Goal: Transaction & Acquisition: Book appointment/travel/reservation

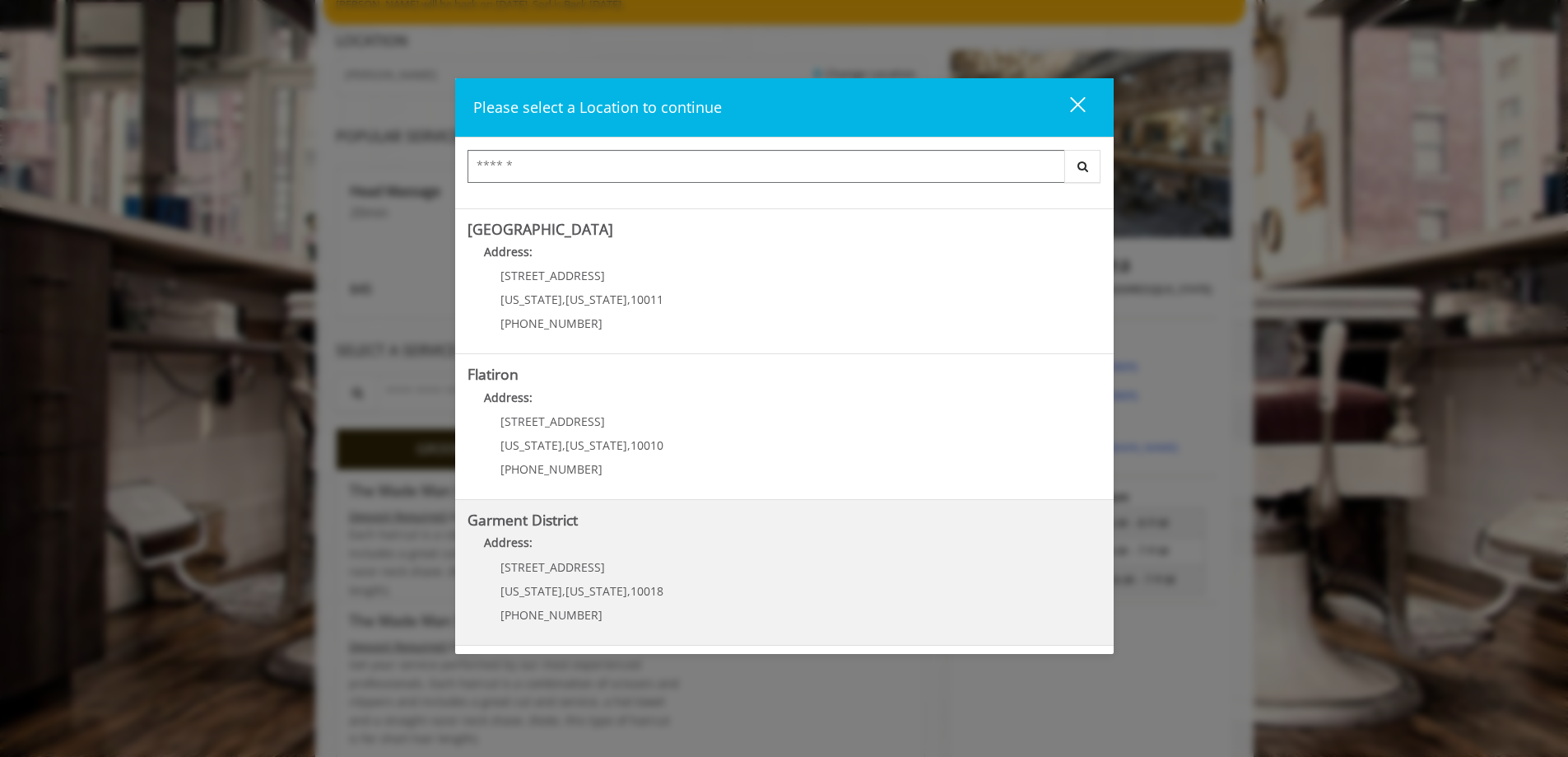
scroll to position [165, 0]
click at [603, 557] on District "Address:" at bounding box center [785, 547] width 634 height 27
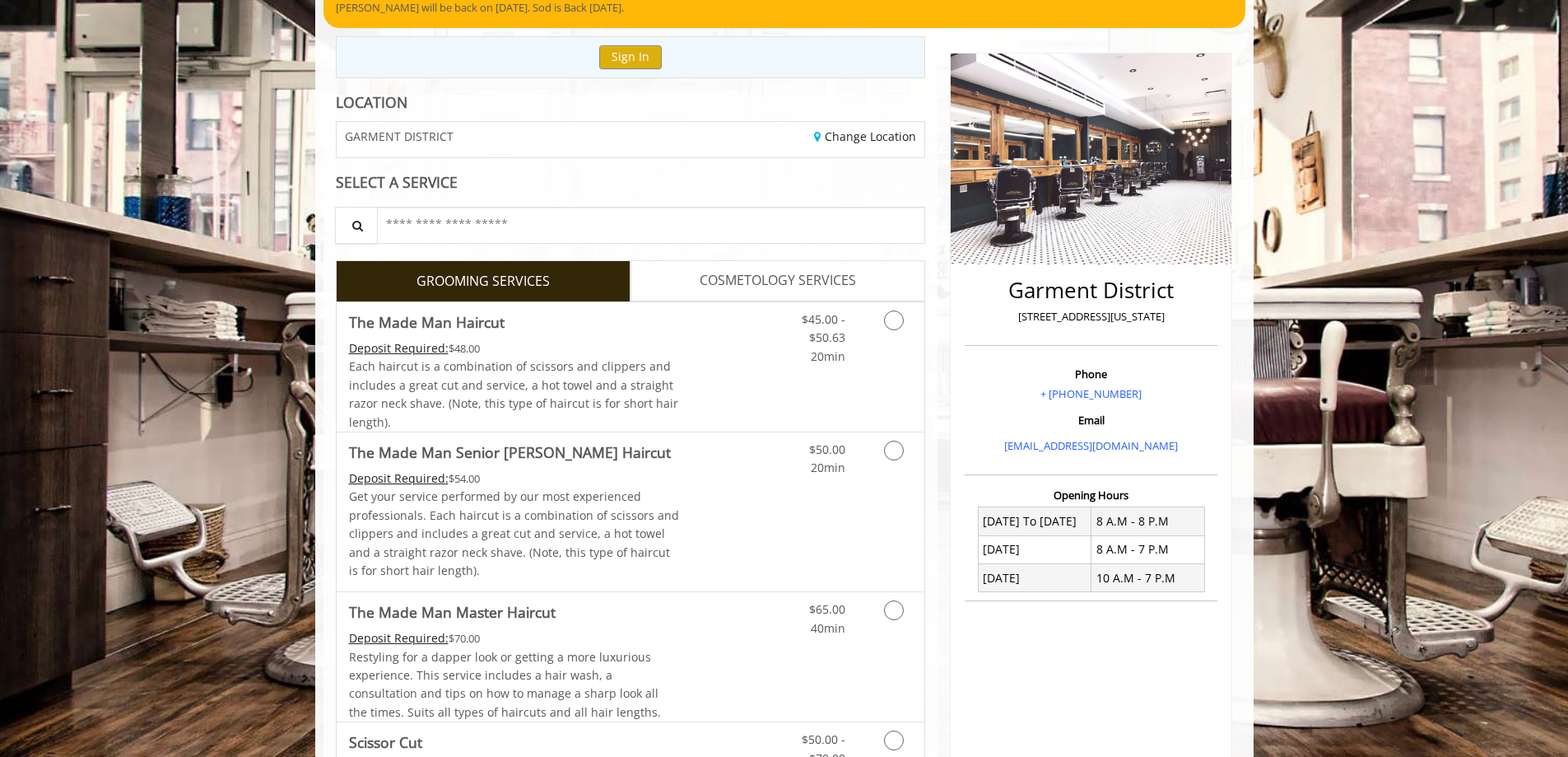
scroll to position [329, 0]
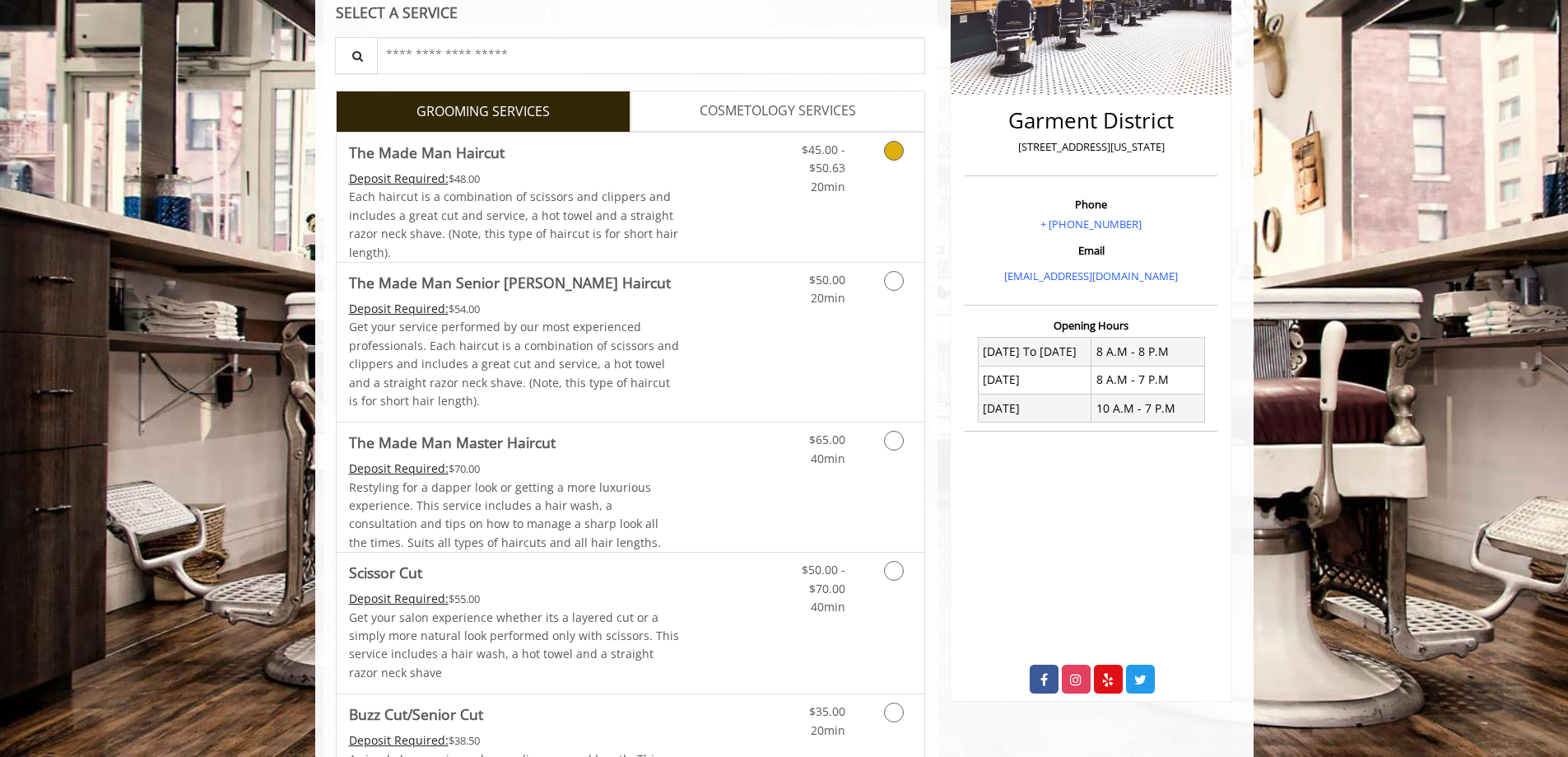
click at [849, 182] on div "$45.00 - $50.63 20min" at bounding box center [811, 164] width 93 height 63
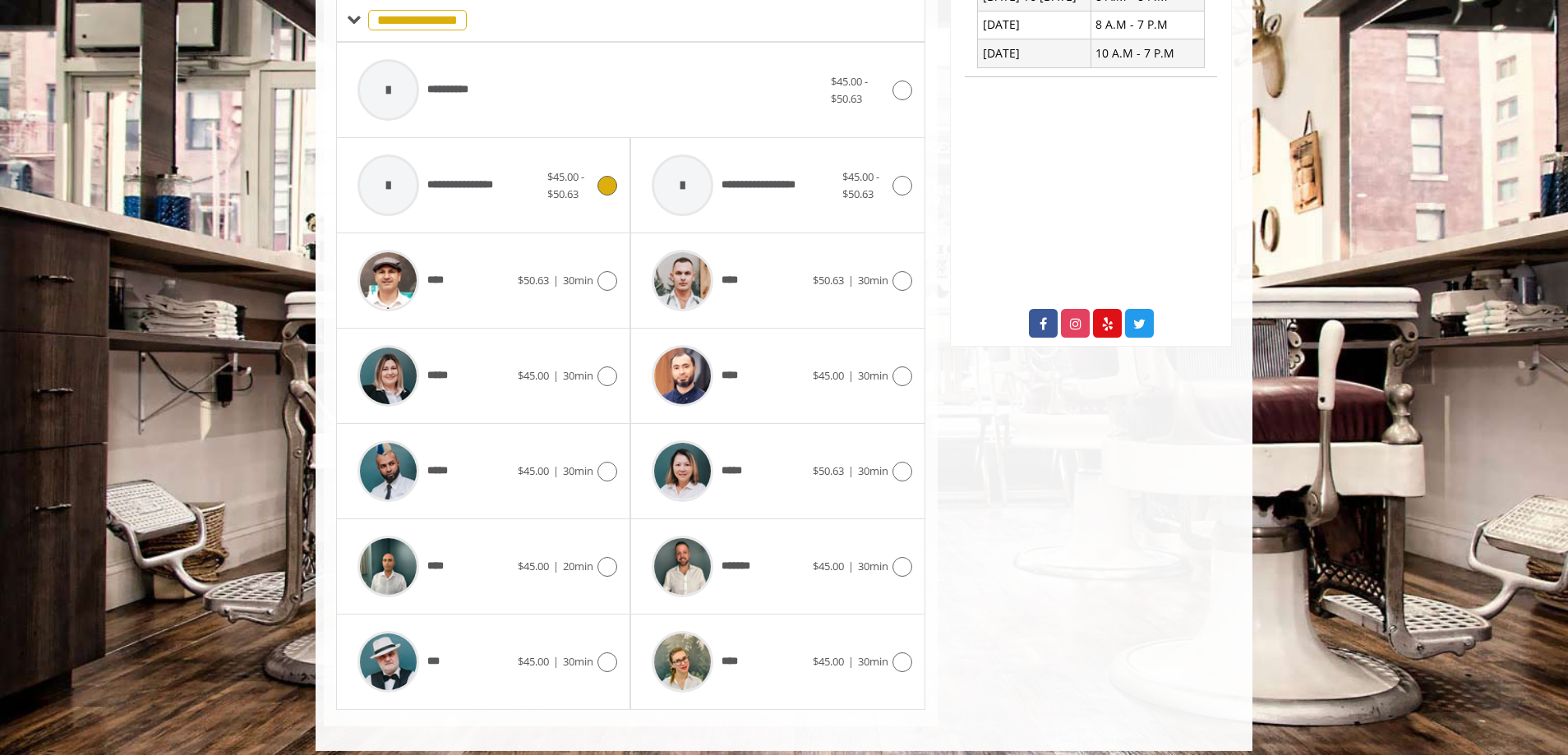
scroll to position [695, 0]
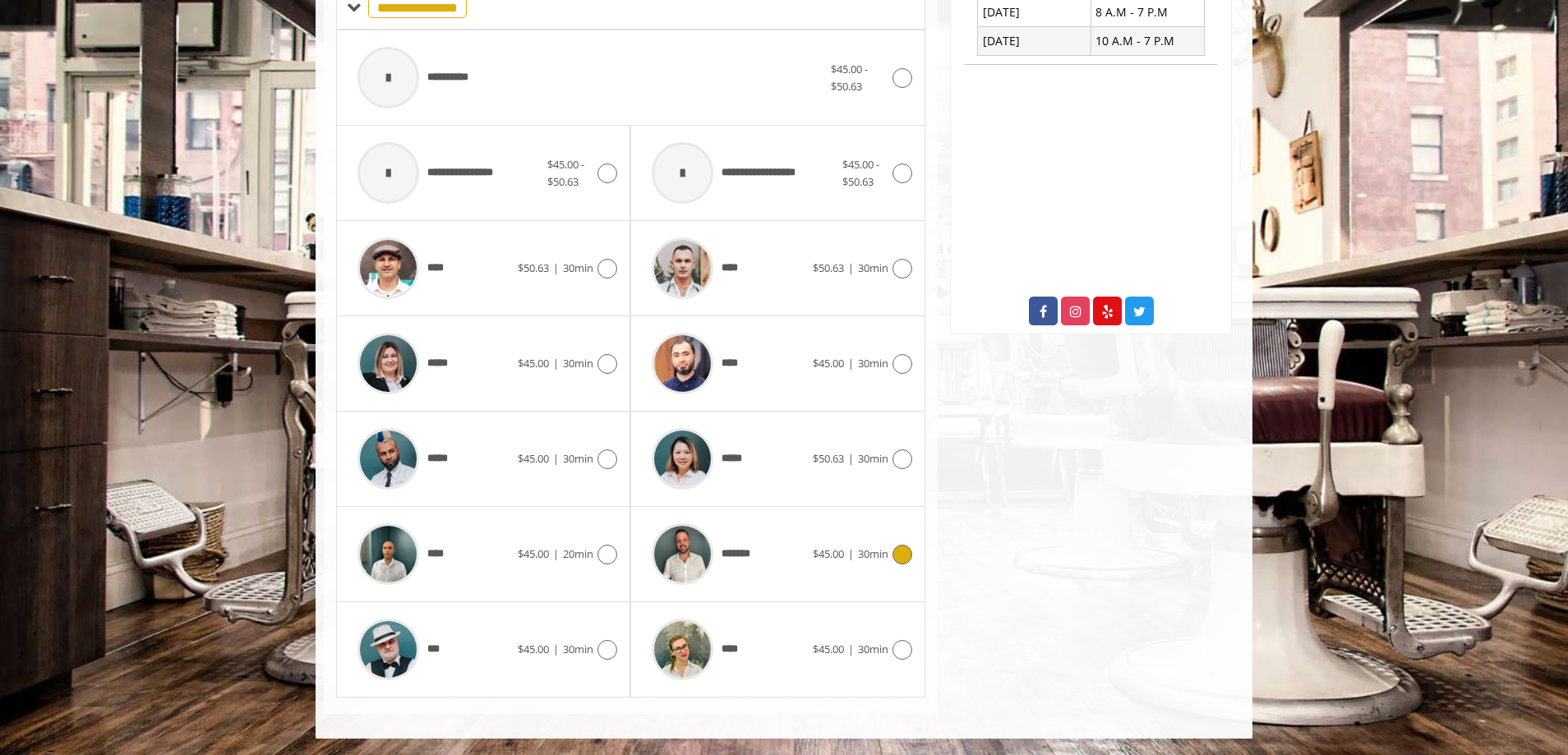
click at [871, 562] on span "$45.00 | 30min" at bounding box center [850, 553] width 76 height 17
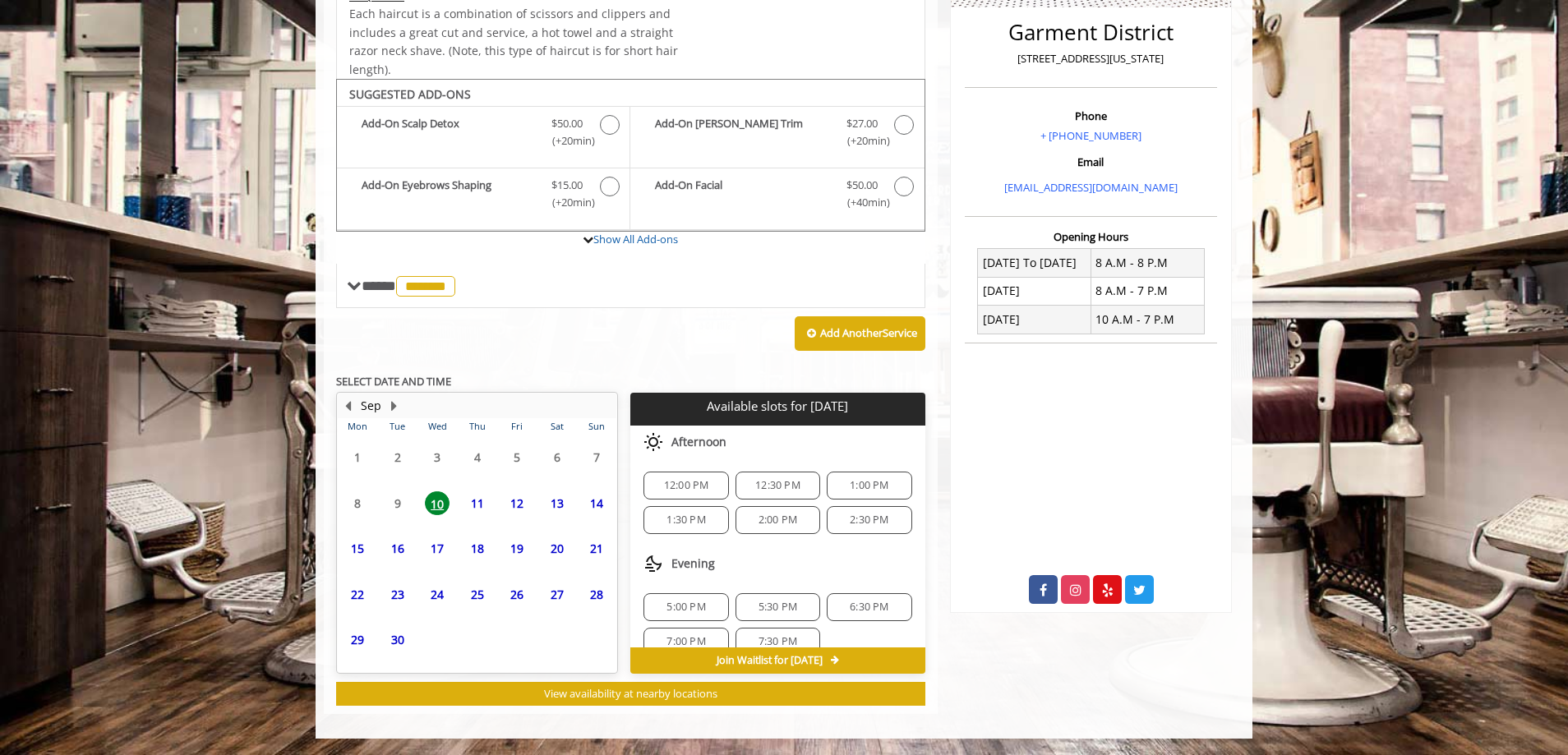
scroll to position [417, 0]
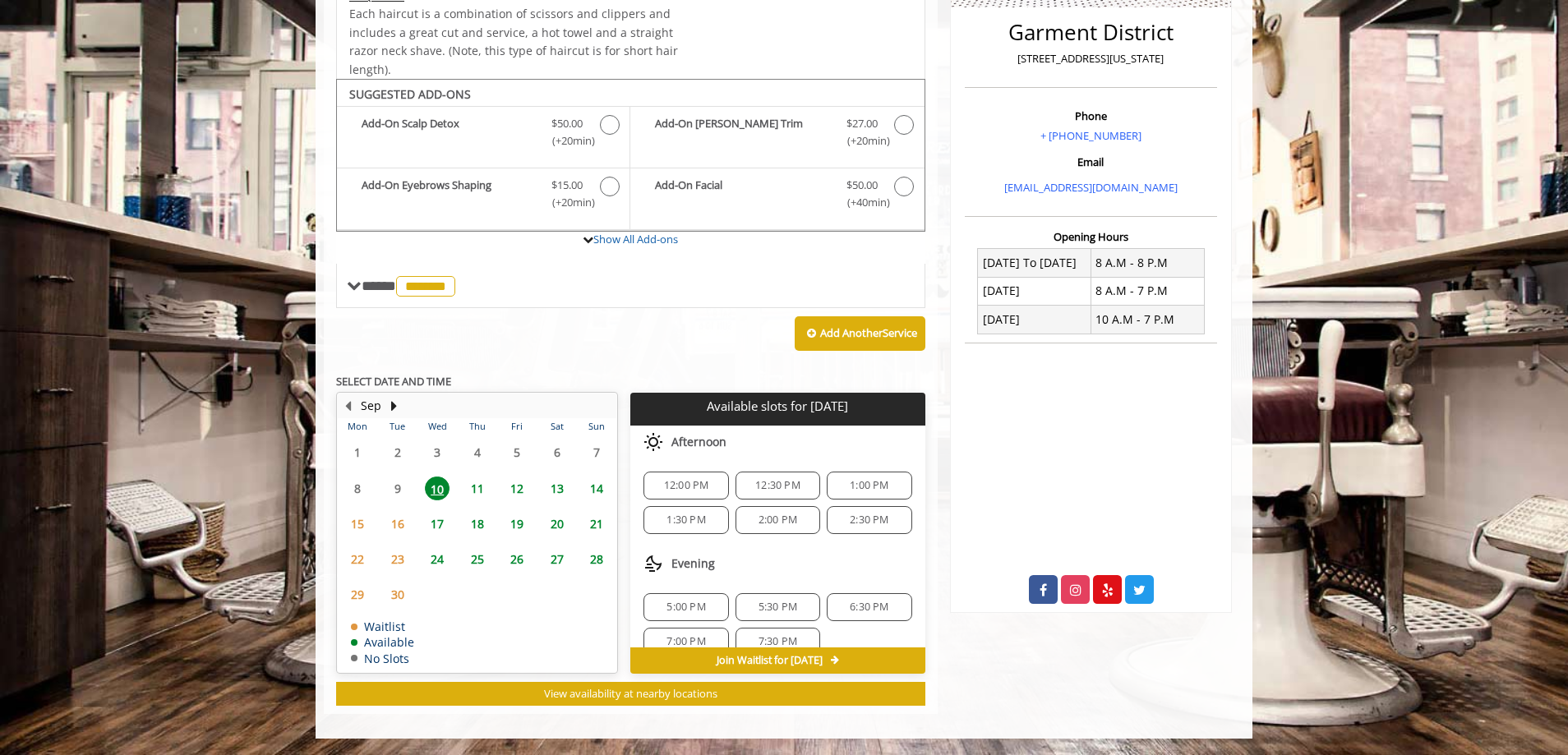
click at [679, 488] on span "12:00 PM" at bounding box center [687, 485] width 46 height 13
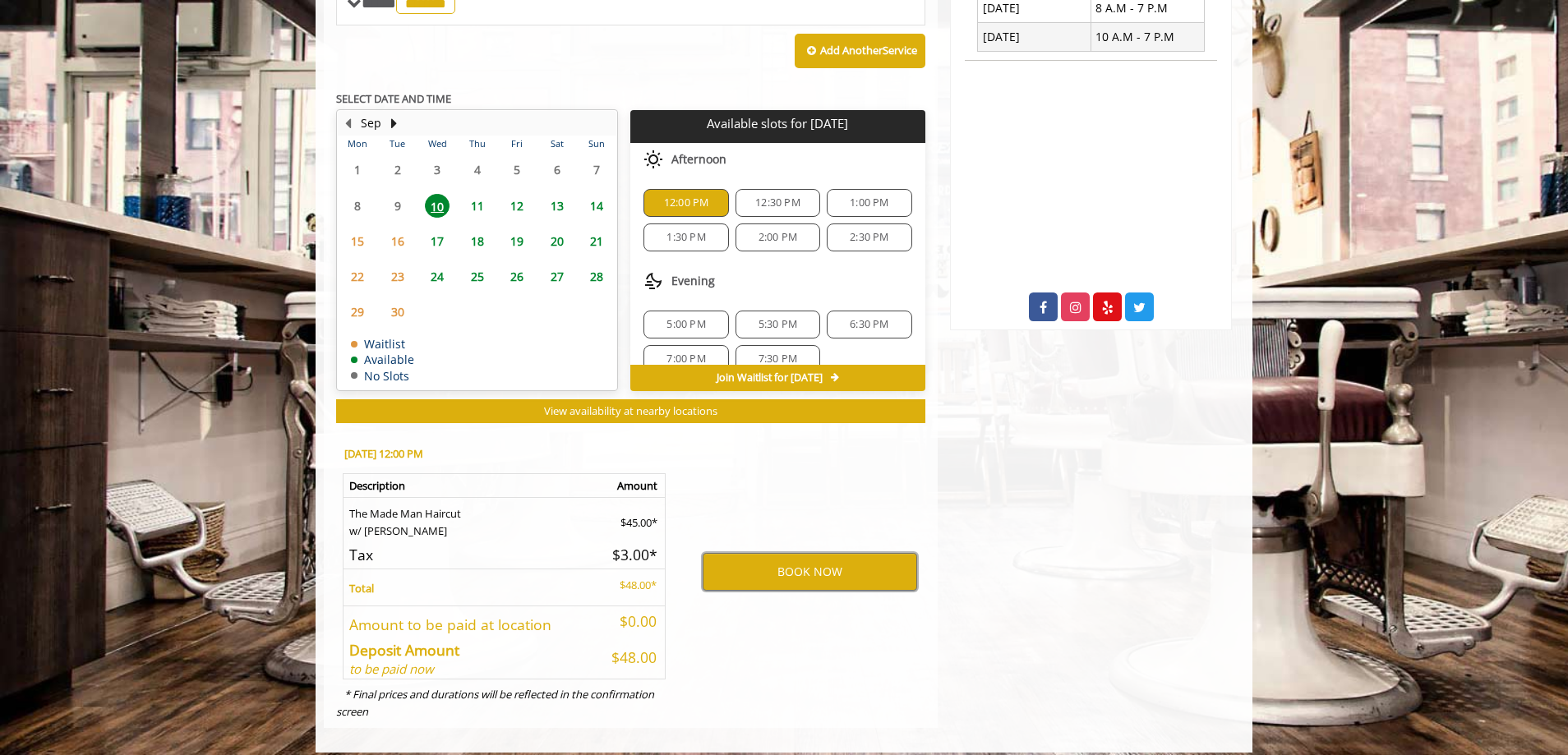
scroll to position [138, 0]
